Goal: Task Accomplishment & Management: Use online tool/utility

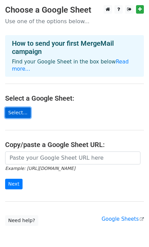
click at [18, 107] on link "Select..." at bounding box center [18, 112] width 26 height 11
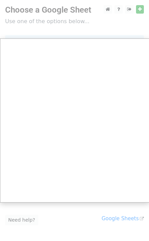
click at [140, 9] on div at bounding box center [74, 136] width 149 height 273
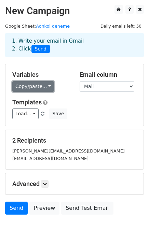
click at [34, 89] on link "Copy/paste..." at bounding box center [33, 86] width 42 height 11
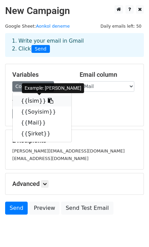
click at [30, 103] on link "{{İsim}}" at bounding box center [42, 100] width 59 height 11
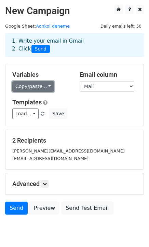
click at [32, 86] on link "Copy/paste..." at bounding box center [33, 86] width 42 height 11
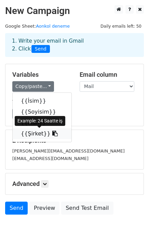
click at [31, 132] on link "{{Şirket}}" at bounding box center [42, 133] width 59 height 11
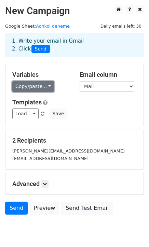
click at [42, 88] on link "Copy/paste..." at bounding box center [33, 86] width 42 height 11
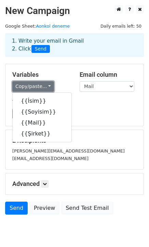
click at [44, 84] on link "Copy/paste..." at bounding box center [33, 86] width 42 height 11
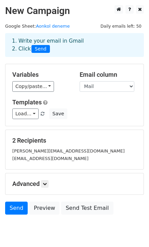
click at [45, 179] on div "Advanced Tracking Track Opens UTM Codes Track Clicks Filters Only include sprea…" at bounding box center [74, 183] width 138 height 21
click at [46, 184] on icon at bounding box center [45, 184] width 4 height 4
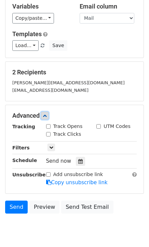
scroll to position [85, 0]
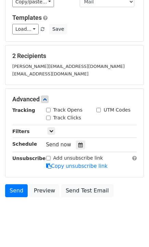
click at [48, 109] on input "Track Opens" at bounding box center [48, 110] width 4 height 4
checkbox input "true"
click at [100, 111] on input "UTM Codes" at bounding box center [98, 110] width 4 height 4
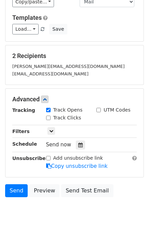
checkbox input "true"
click at [43, 117] on div "Track Clicks" at bounding box center [66, 118] width 50 height 8
click at [48, 117] on input "Track Clicks" at bounding box center [48, 118] width 4 height 4
checkbox input "true"
click at [52, 128] on link at bounding box center [51, 131] width 8 height 8
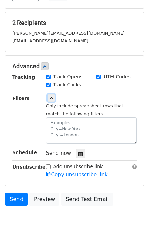
scroll to position [133, 0]
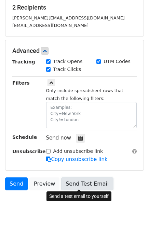
click at [69, 179] on link "Send Test Email" at bounding box center [87, 183] width 52 height 13
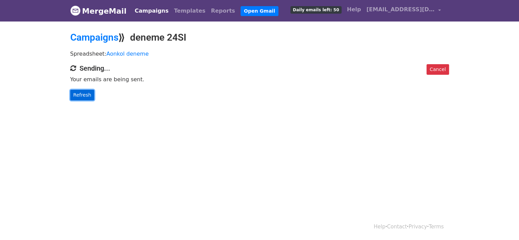
click at [81, 94] on link "Refresh" at bounding box center [82, 95] width 24 height 11
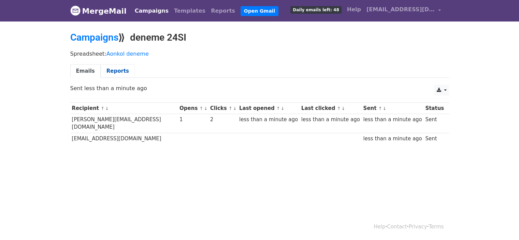
click at [118, 73] on link "Reports" at bounding box center [118, 71] width 34 height 14
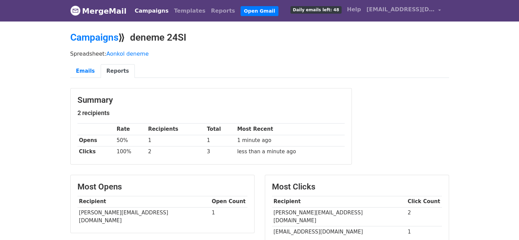
click at [61, 118] on body "MergeMail Campaigns Templates Reports Open Gmail Daily emails left: 48 Help [EM…" at bounding box center [259, 175] width 519 height 351
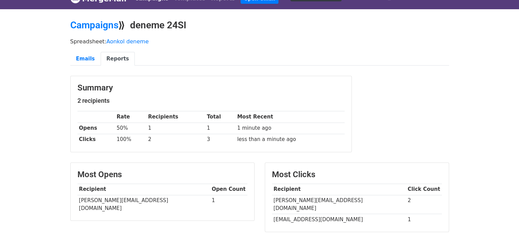
scroll to position [14, 0]
